Goal: Find specific page/section: Find specific page/section

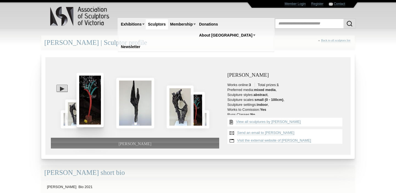
click at [85, 92] on img at bounding box center [89, 100] width 27 height 54
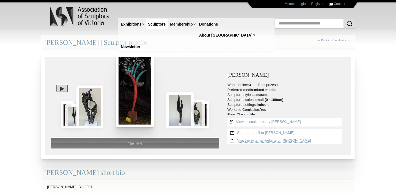
click at [130, 91] on img at bounding box center [135, 89] width 38 height 76
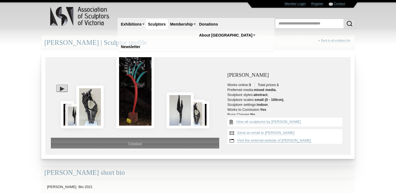
click at [260, 140] on link "Visit the external website of [PERSON_NAME]" at bounding box center [274, 140] width 74 height 4
click at [288, 141] on link "Visit the external website of [PERSON_NAME]" at bounding box center [274, 140] width 74 height 4
